Goal: Navigation & Orientation: Find specific page/section

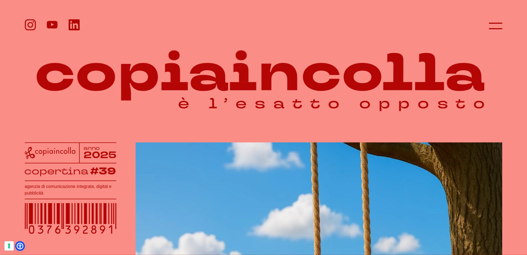
click at [489, 22] on div at bounding box center [264, 25] width 478 height 13
click at [494, 26] on line at bounding box center [495, 26] width 13 height 0
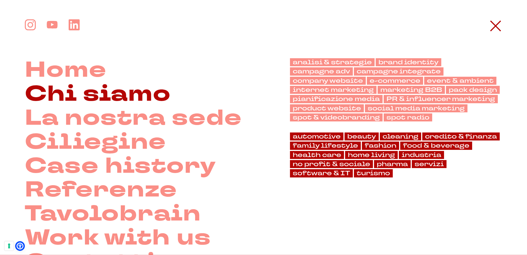
click at [94, 98] on link "Chi siamo" at bounding box center [98, 94] width 146 height 24
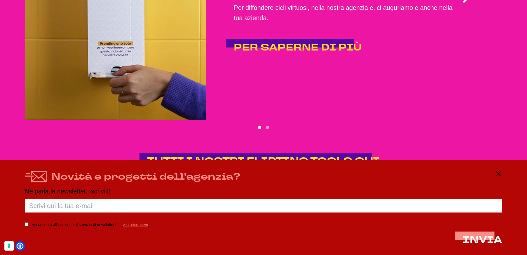
scroll to position [1333, 0]
click at [497, 171] on icon at bounding box center [499, 173] width 7 height 7
